Goal: Transaction & Acquisition: Book appointment/travel/reservation

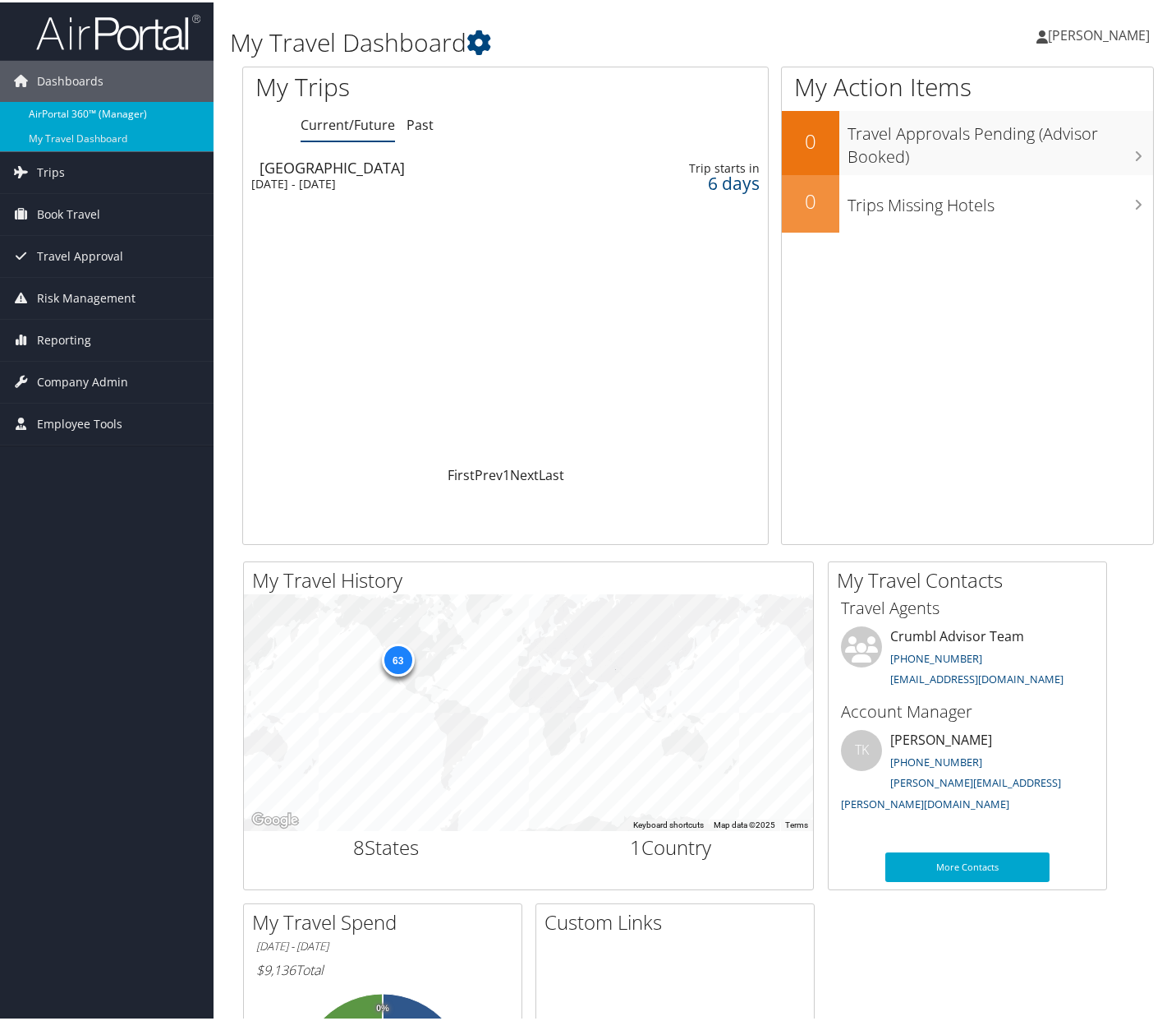
click at [132, 115] on link "AirPortal 360™ (Manager)" at bounding box center [106, 112] width 213 height 25
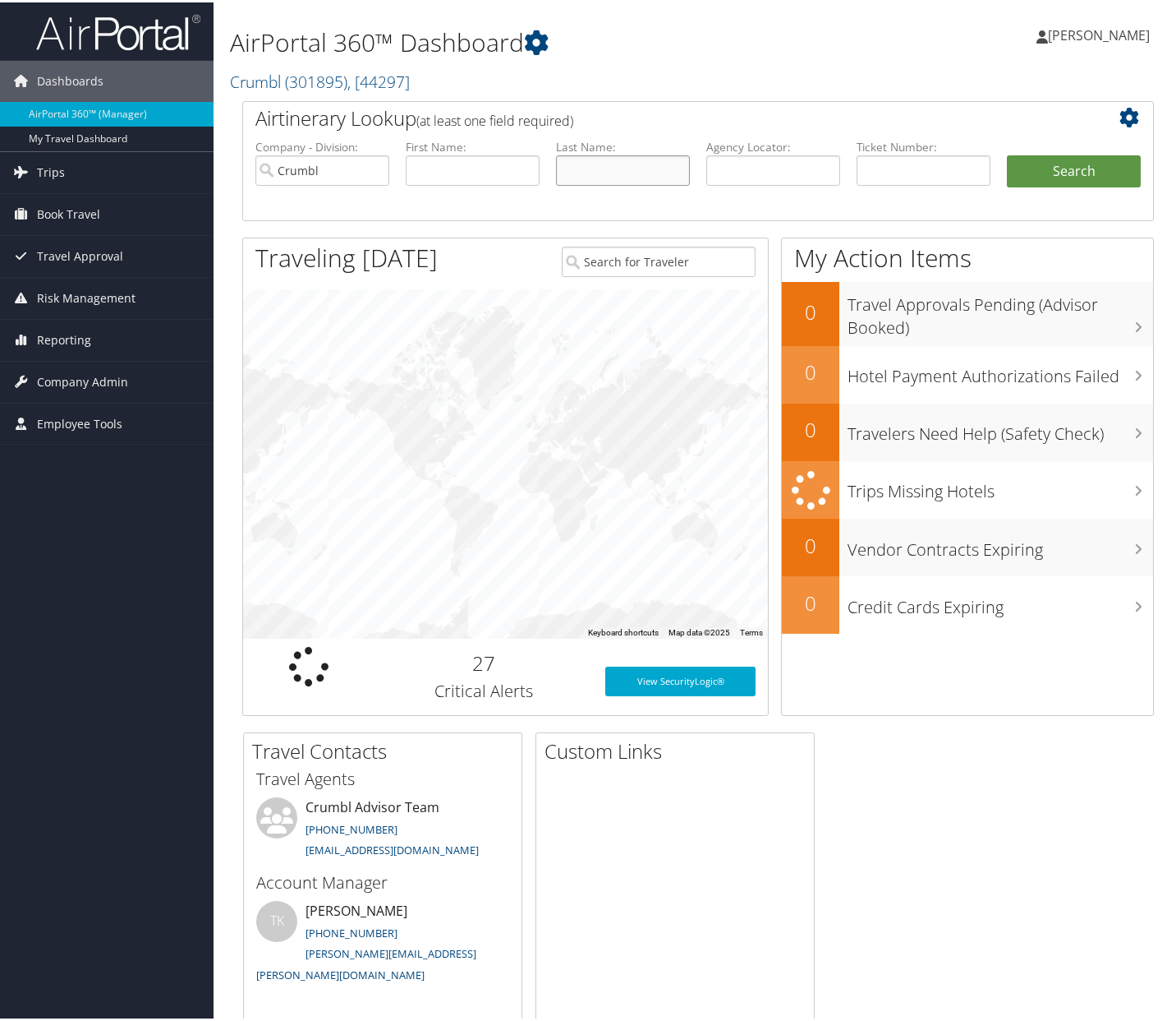
click at [598, 163] on input "text" at bounding box center [623, 168] width 133 height 31
type input "fava"
click at [1061, 174] on button "Search" at bounding box center [1074, 169] width 133 height 33
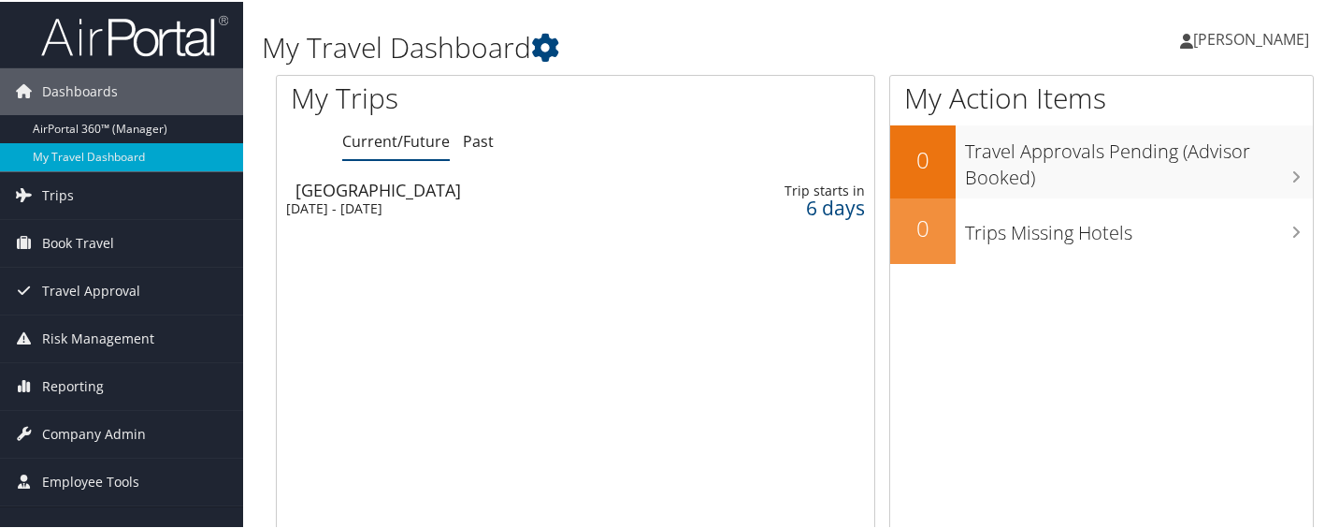
click at [645, 194] on div "[GEOGRAPHIC_DATA]" at bounding box center [485, 188] width 378 height 17
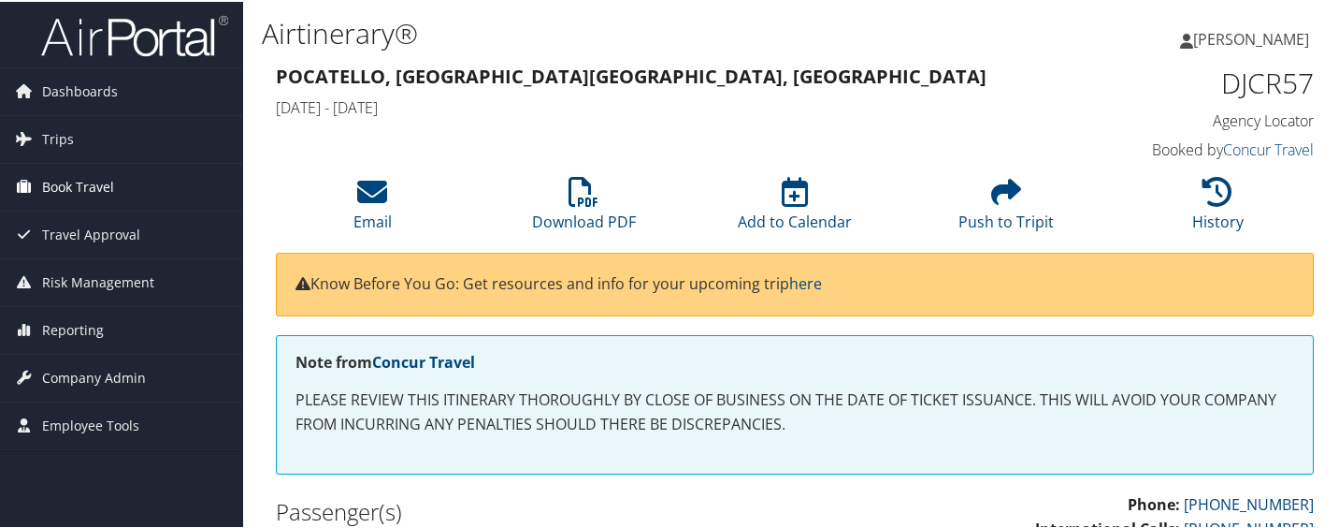
click at [93, 182] on span "Book Travel" at bounding box center [78, 185] width 72 height 47
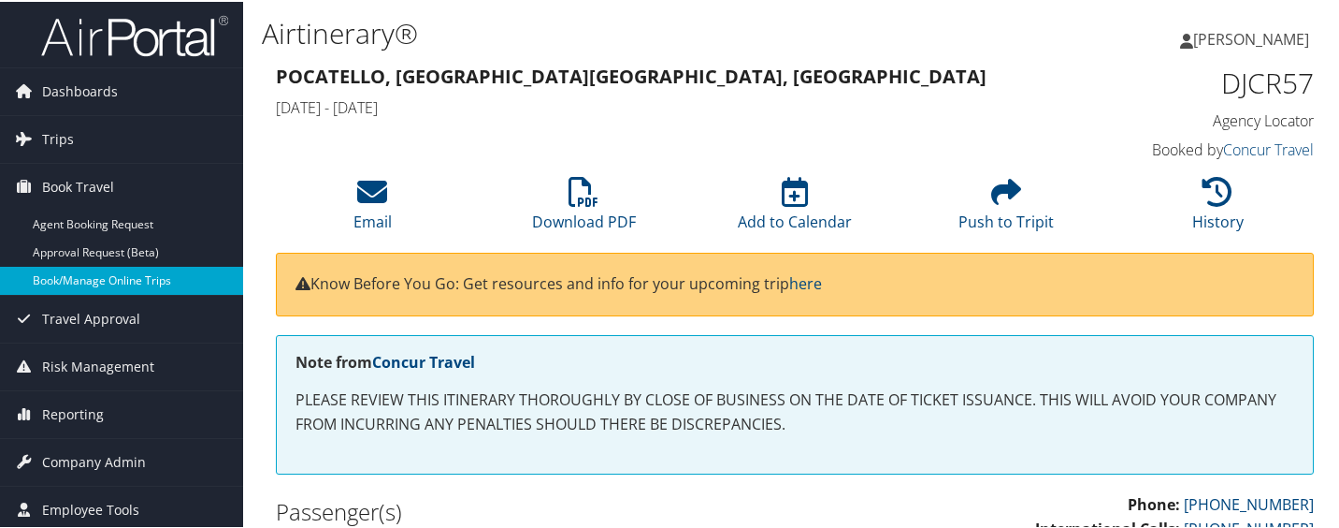
click at [114, 270] on link "Book/Manage Online Trips" at bounding box center [121, 279] width 243 height 28
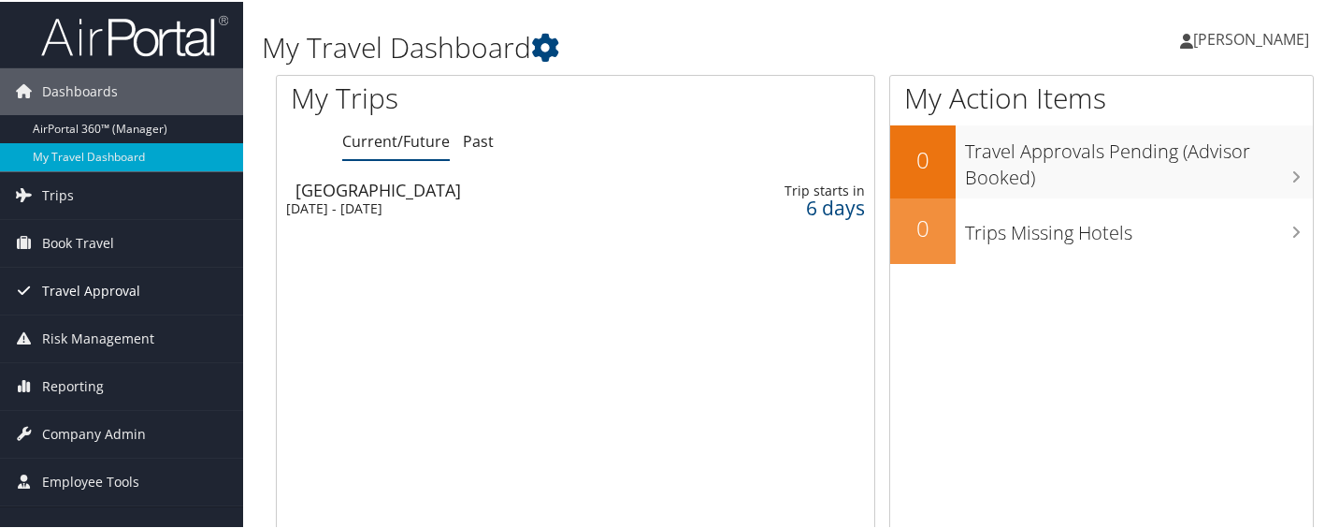
click at [71, 291] on span "Travel Approval" at bounding box center [91, 289] width 98 height 47
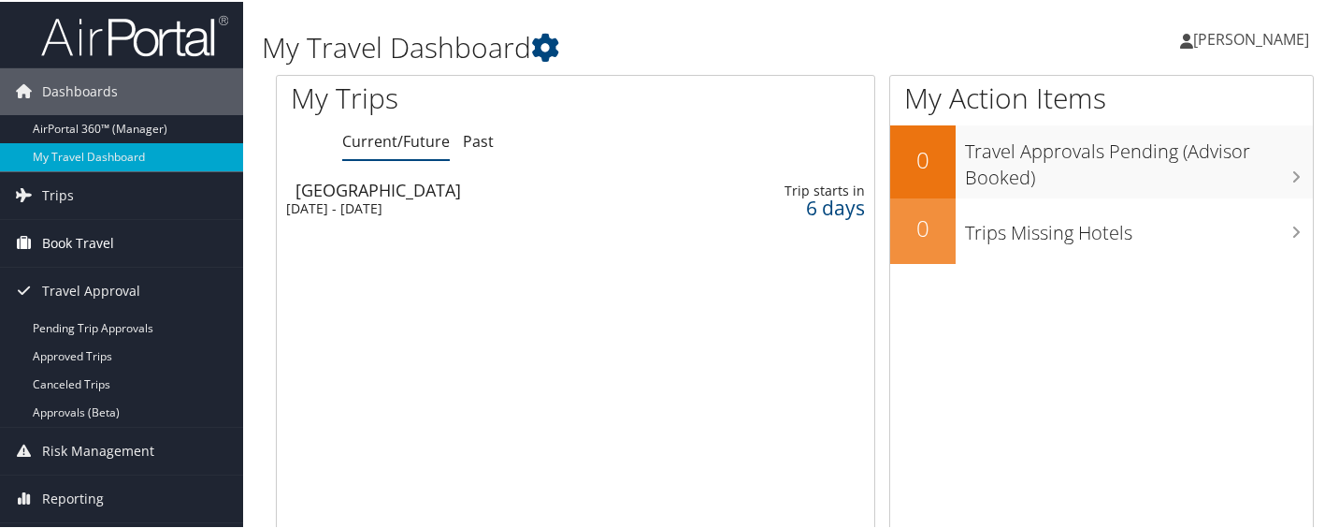
click at [81, 235] on span "Book Travel" at bounding box center [78, 241] width 72 height 47
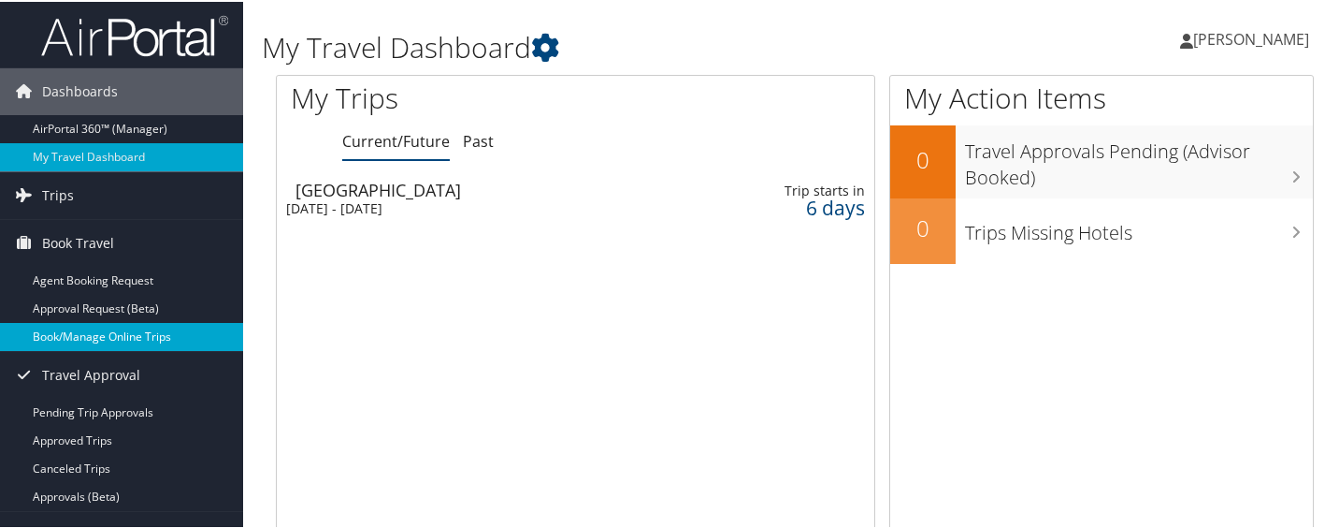
click at [111, 335] on link "Book/Manage Online Trips" at bounding box center [121, 335] width 243 height 28
